Goal: Task Accomplishment & Management: Manage account settings

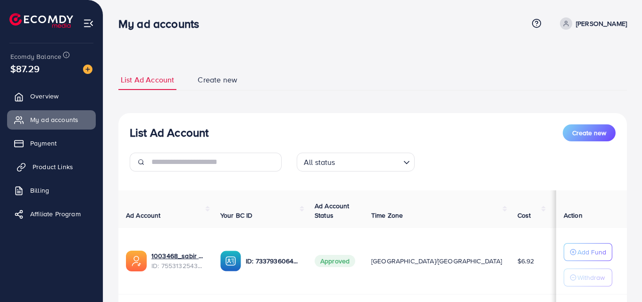
click at [54, 168] on span "Product Links" at bounding box center [53, 166] width 41 height 9
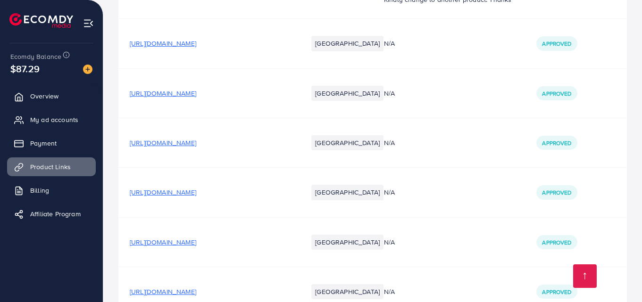
scroll to position [1690, 0]
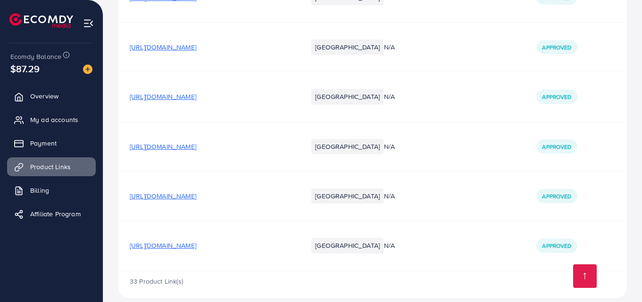
click at [196, 241] on span "[URL][DOMAIN_NAME]" at bounding box center [163, 245] width 66 height 9
click at [49, 91] on span "Overview" at bounding box center [47, 95] width 28 height 9
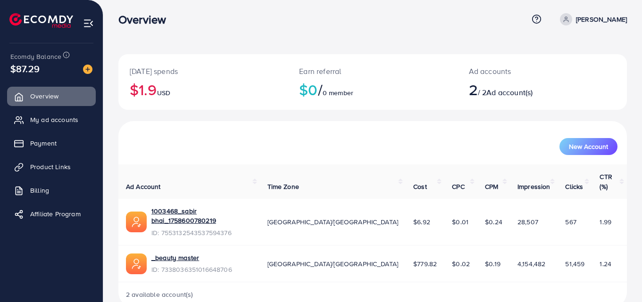
scroll to position [5, 0]
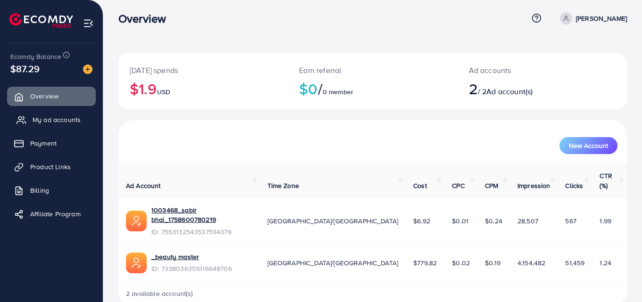
click at [64, 125] on link "My ad accounts" at bounding box center [51, 119] width 89 height 19
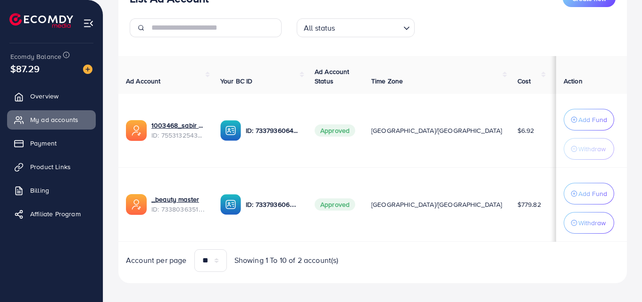
scroll to position [144, 0]
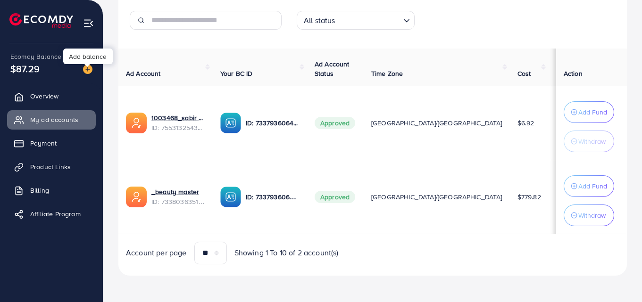
click at [88, 72] on img at bounding box center [87, 69] width 9 height 9
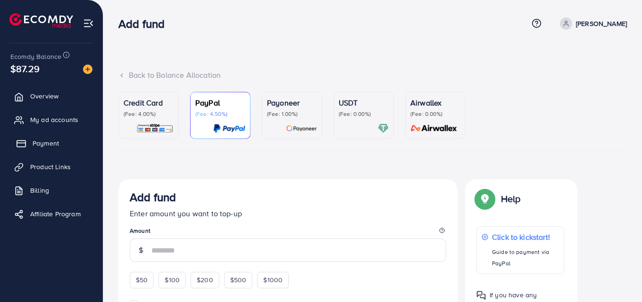
click at [50, 140] on span "Payment" at bounding box center [46, 143] width 26 height 9
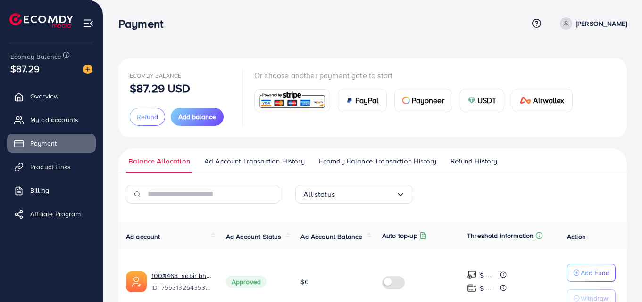
click at [49, 68] on div "$87.29" at bounding box center [51, 69] width 82 height 14
click at [51, 163] on span "Product Links" at bounding box center [53, 166] width 41 height 9
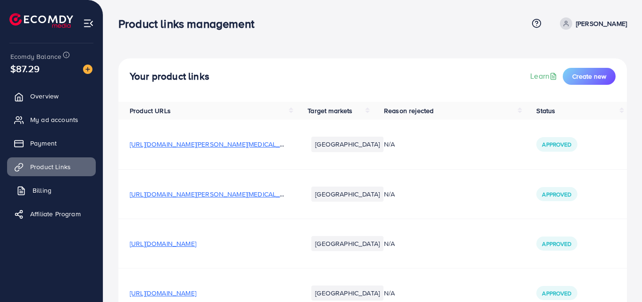
click at [38, 189] on span "Billing" at bounding box center [42, 190] width 19 height 9
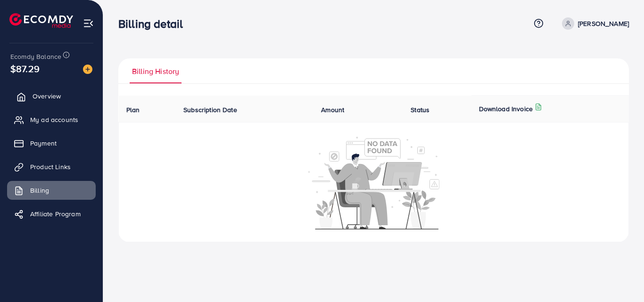
click at [55, 98] on span "Overview" at bounding box center [47, 95] width 28 height 9
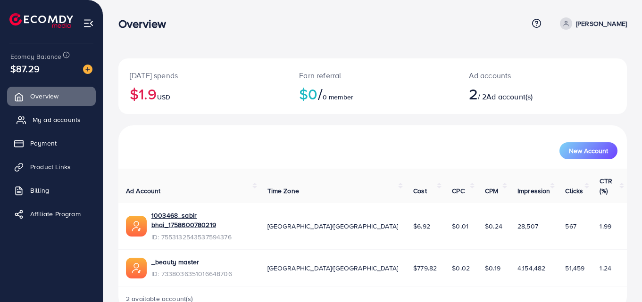
click at [71, 118] on span "My ad accounts" at bounding box center [57, 119] width 48 height 9
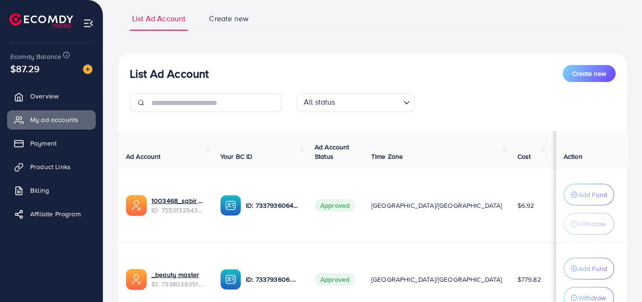
scroll to position [94, 0]
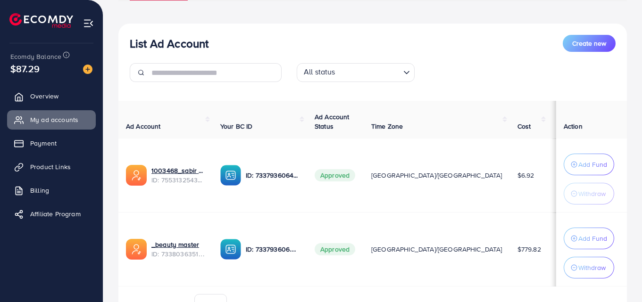
drag, startPoint x: 426, startPoint y: 174, endPoint x: 443, endPoint y: 175, distance: 17.0
click at [510, 175] on td "$6.92" at bounding box center [529, 176] width 39 height 74
click at [510, 174] on td "$6.92" at bounding box center [529, 176] width 39 height 74
click at [587, 166] on p "Add Fund" at bounding box center [592, 164] width 29 height 11
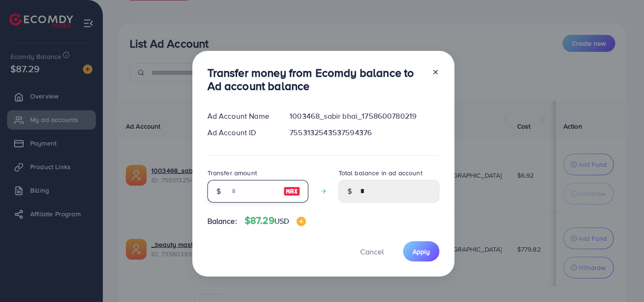
click at [256, 186] on input "number" at bounding box center [252, 191] width 47 height 23
type input "*"
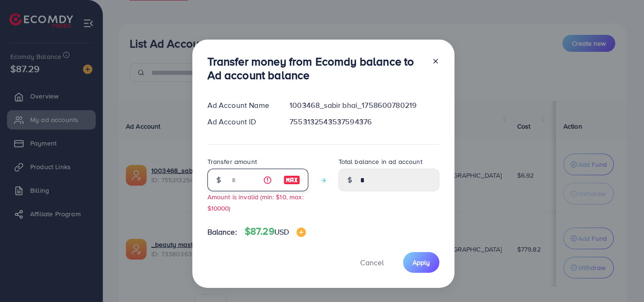
type input "****"
type input "**"
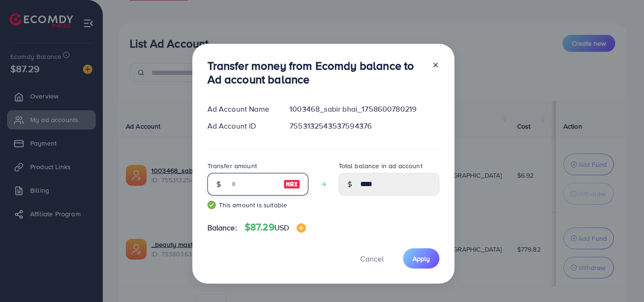
type input "*****"
type input "**"
click at [422, 255] on span "Apply" at bounding box center [421, 258] width 17 height 9
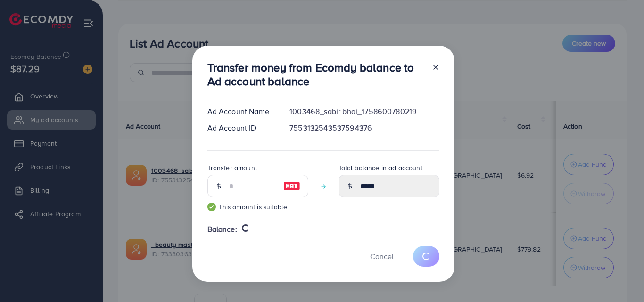
type input "*"
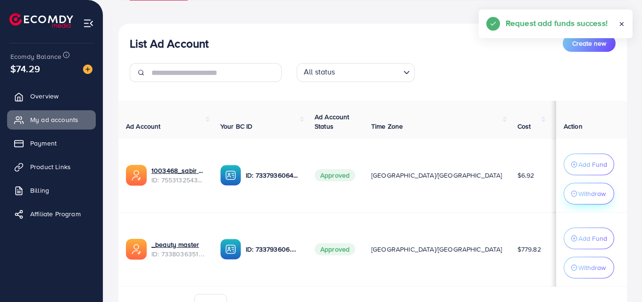
click at [586, 192] on p "Withdraw" at bounding box center [591, 193] width 27 height 11
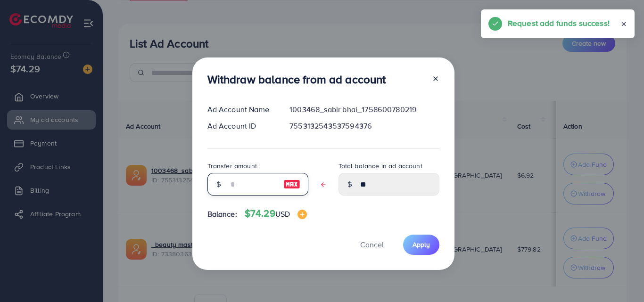
click at [254, 181] on input "text" at bounding box center [252, 184] width 47 height 23
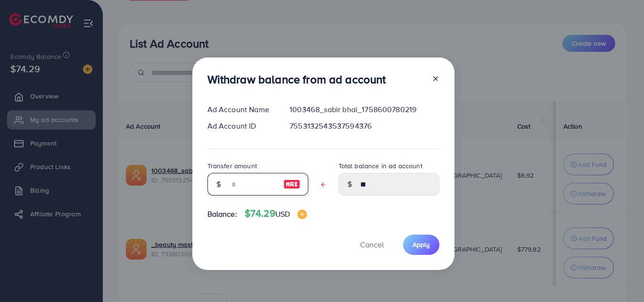
type input "*"
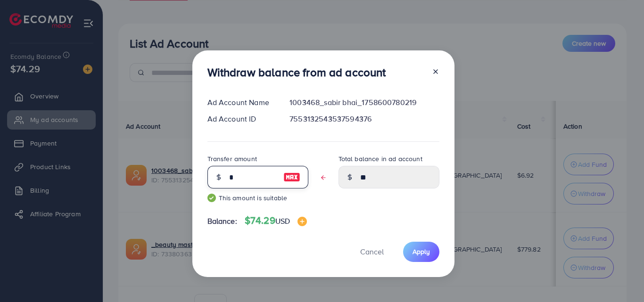
type input "*****"
type input "**"
type input "****"
type input "**"
click at [423, 252] on span "Apply" at bounding box center [421, 251] width 17 height 9
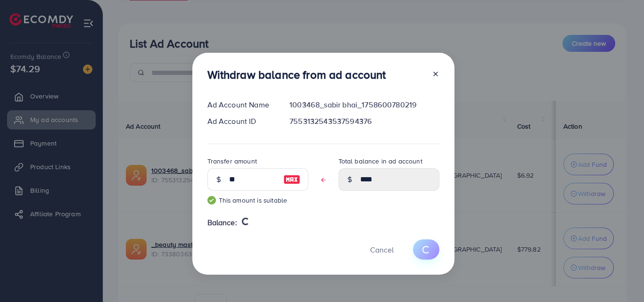
type input "**"
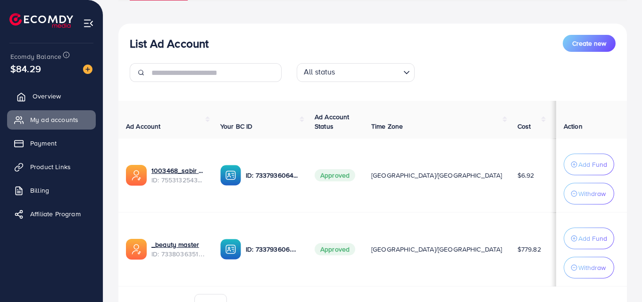
drag, startPoint x: 56, startPoint y: 98, endPoint x: 66, endPoint y: 98, distance: 10.4
click at [56, 96] on span "Overview" at bounding box center [47, 95] width 28 height 9
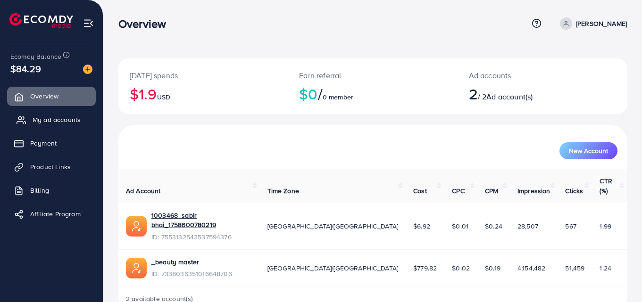
click at [45, 124] on span "My ad accounts" at bounding box center [57, 119] width 48 height 9
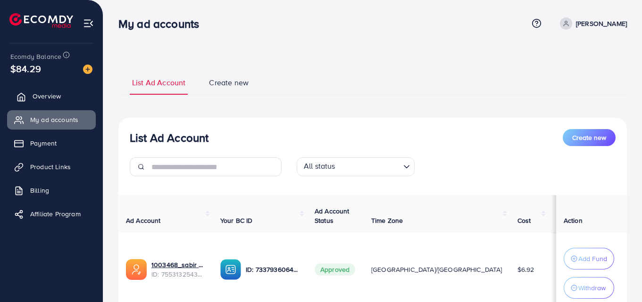
click at [41, 98] on span "Overview" at bounding box center [47, 95] width 28 height 9
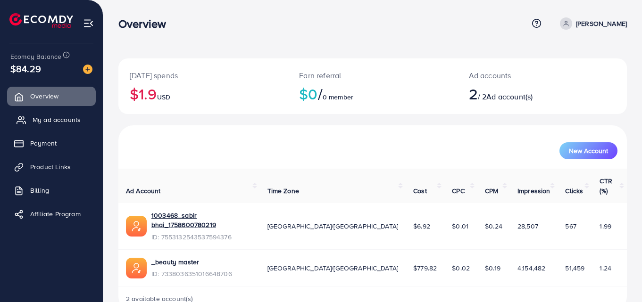
click at [66, 122] on span "My ad accounts" at bounding box center [57, 119] width 48 height 9
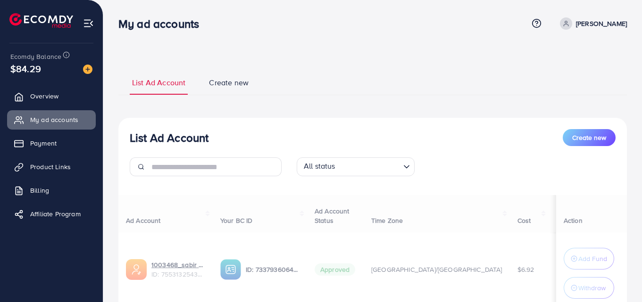
select select
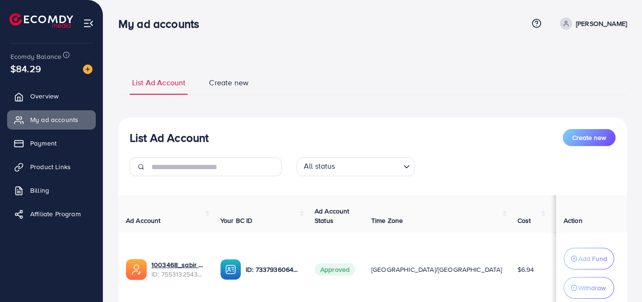
click at [233, 82] on span "Create new" at bounding box center [229, 82] width 40 height 11
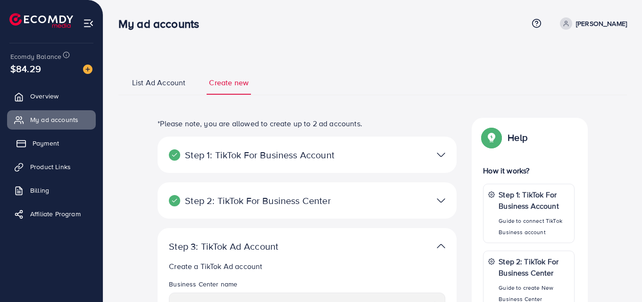
click at [42, 141] on span "Payment" at bounding box center [46, 143] width 26 height 9
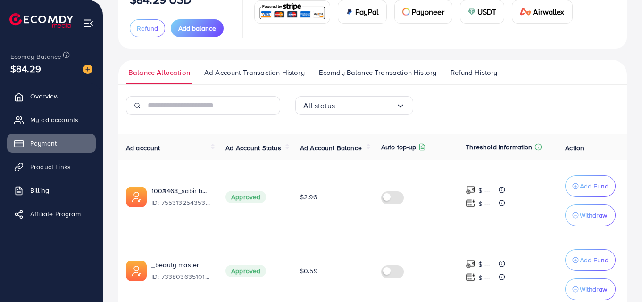
scroll to position [134, 0]
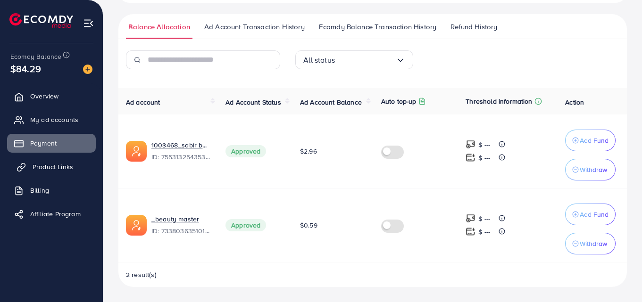
click at [45, 164] on span "Product Links" at bounding box center [53, 166] width 41 height 9
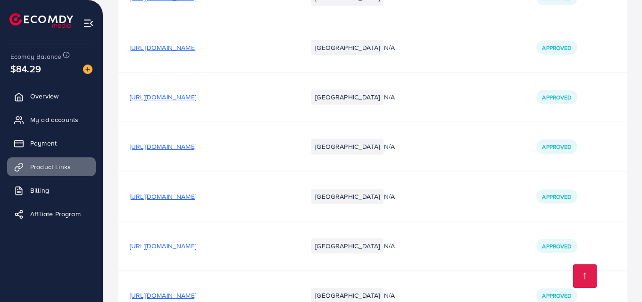
scroll to position [1690, 0]
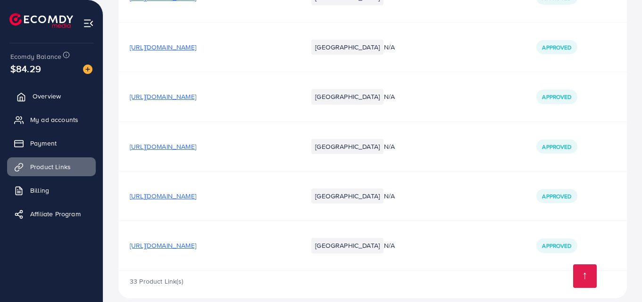
click at [47, 91] on span "Overview" at bounding box center [47, 95] width 28 height 9
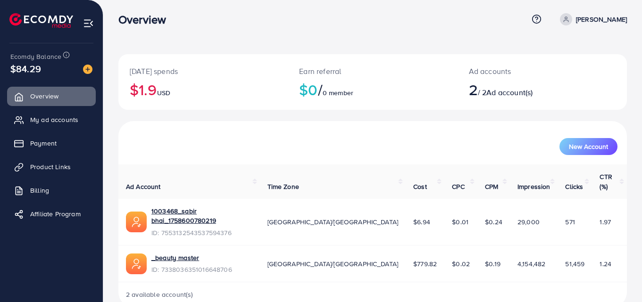
scroll to position [5, 0]
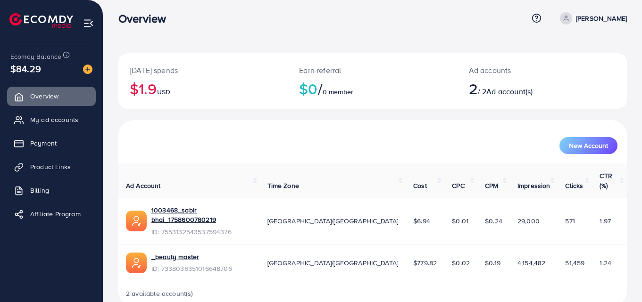
click at [407, 137] on div "New Account" at bounding box center [372, 142] width 505 height 25
